Goal: Submit feedback/report problem

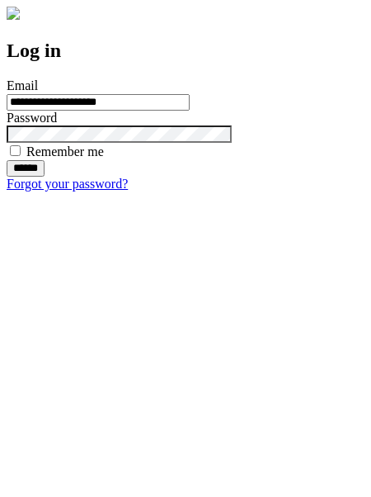
type input "**********"
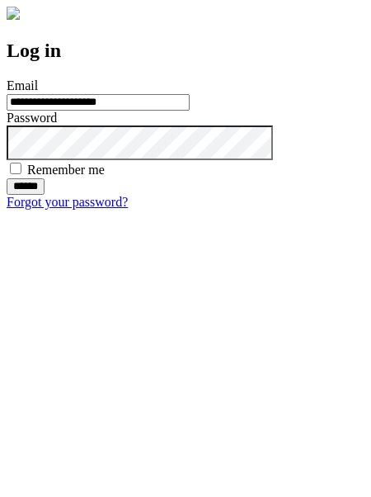
click at [45, 195] on input "******" at bounding box center [26, 186] width 38 height 16
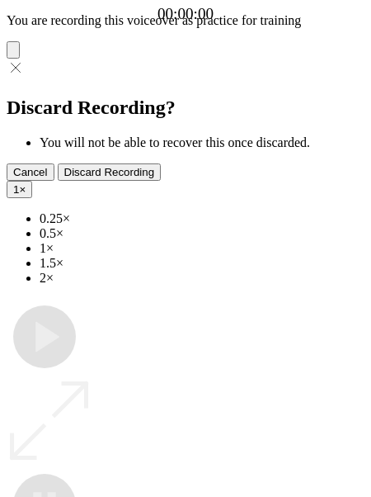
type input "**********"
